Goal: Transaction & Acquisition: Purchase product/service

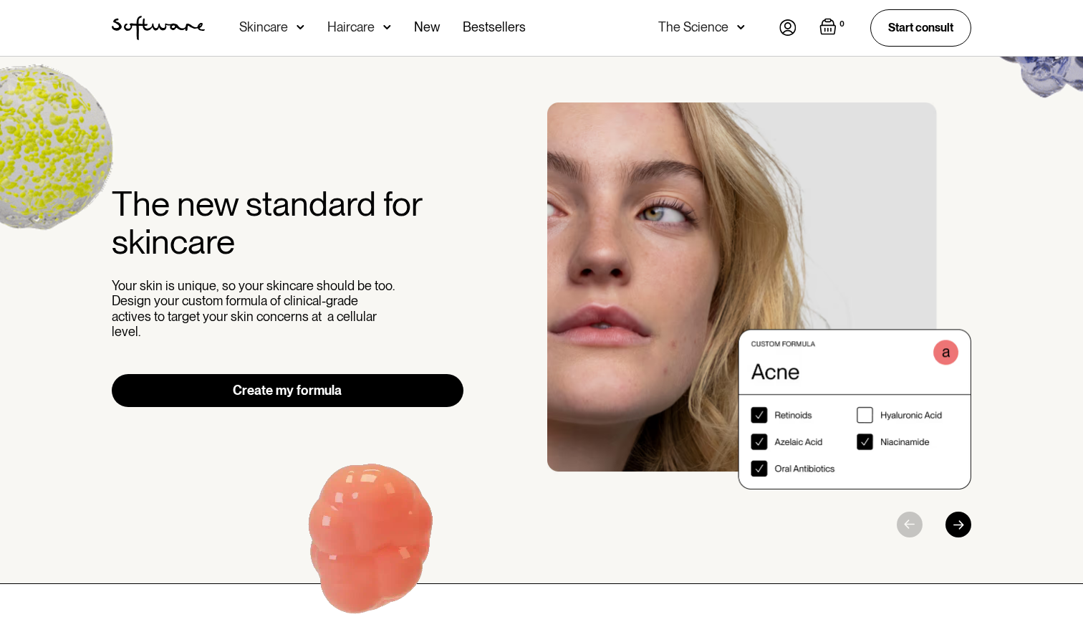
click at [869, 416] on img "1 / 3" at bounding box center [759, 295] width 424 height 387
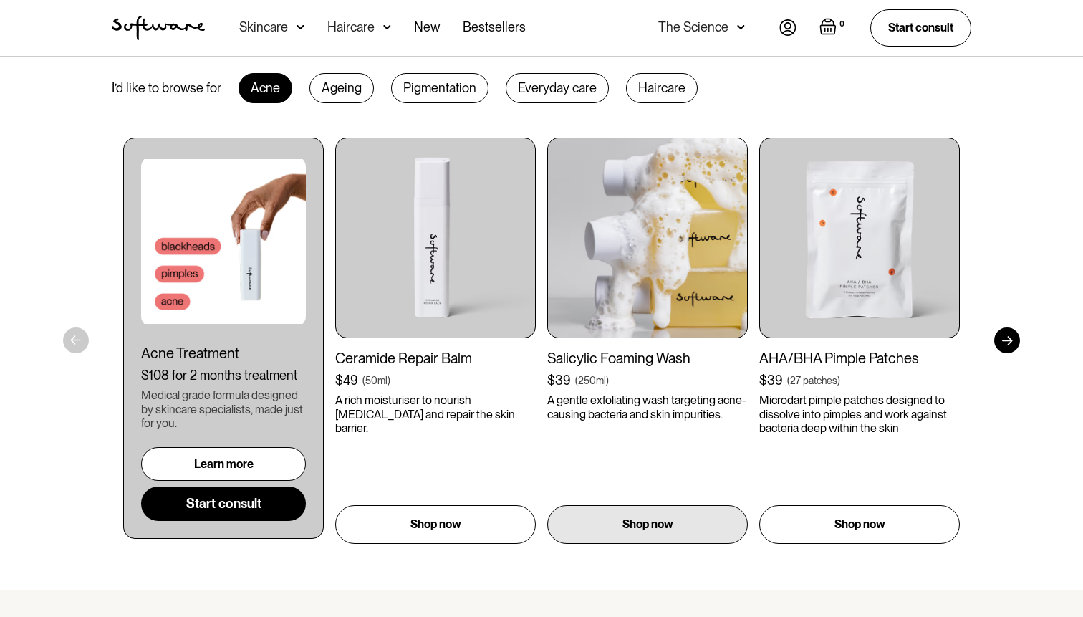
scroll to position [745, 0]
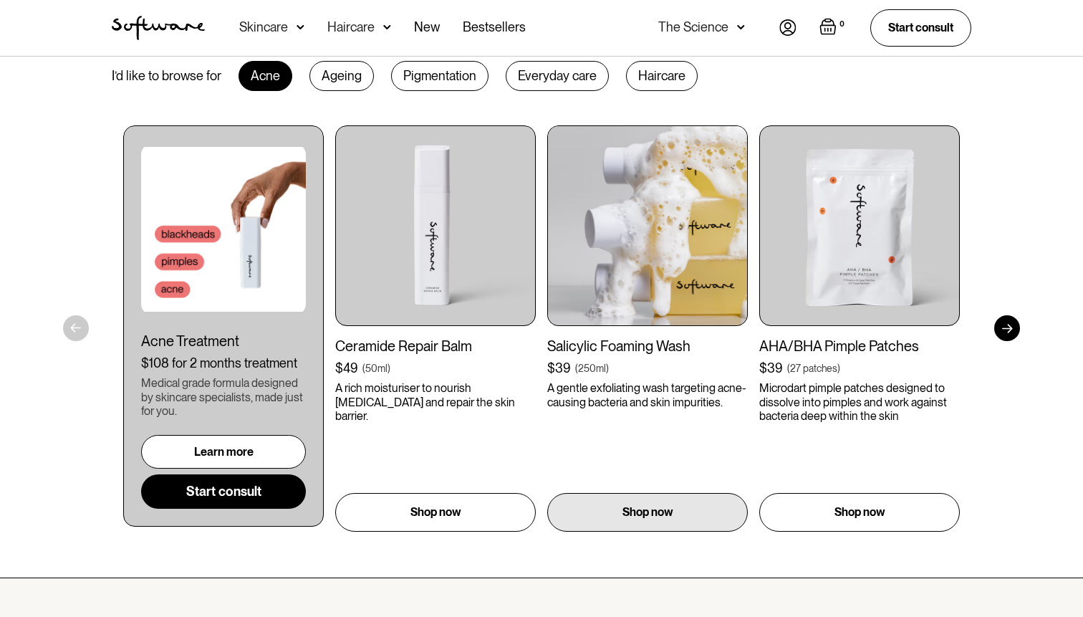
click at [672, 285] on img at bounding box center [647, 225] width 201 height 201
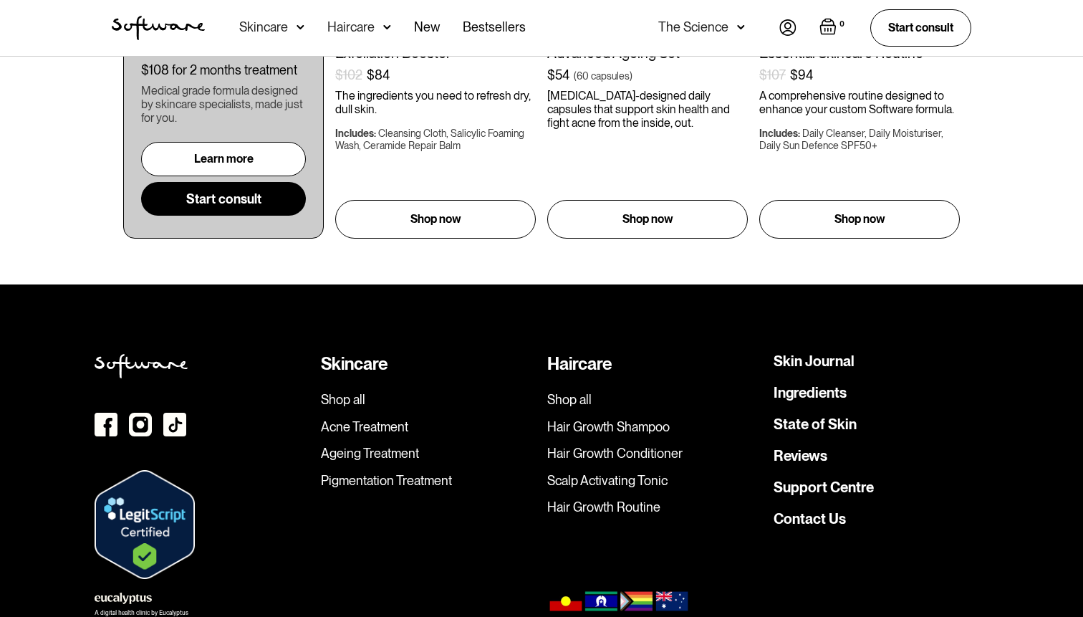
scroll to position [3814, 0]
